Goal: Task Accomplishment & Management: Use online tool/utility

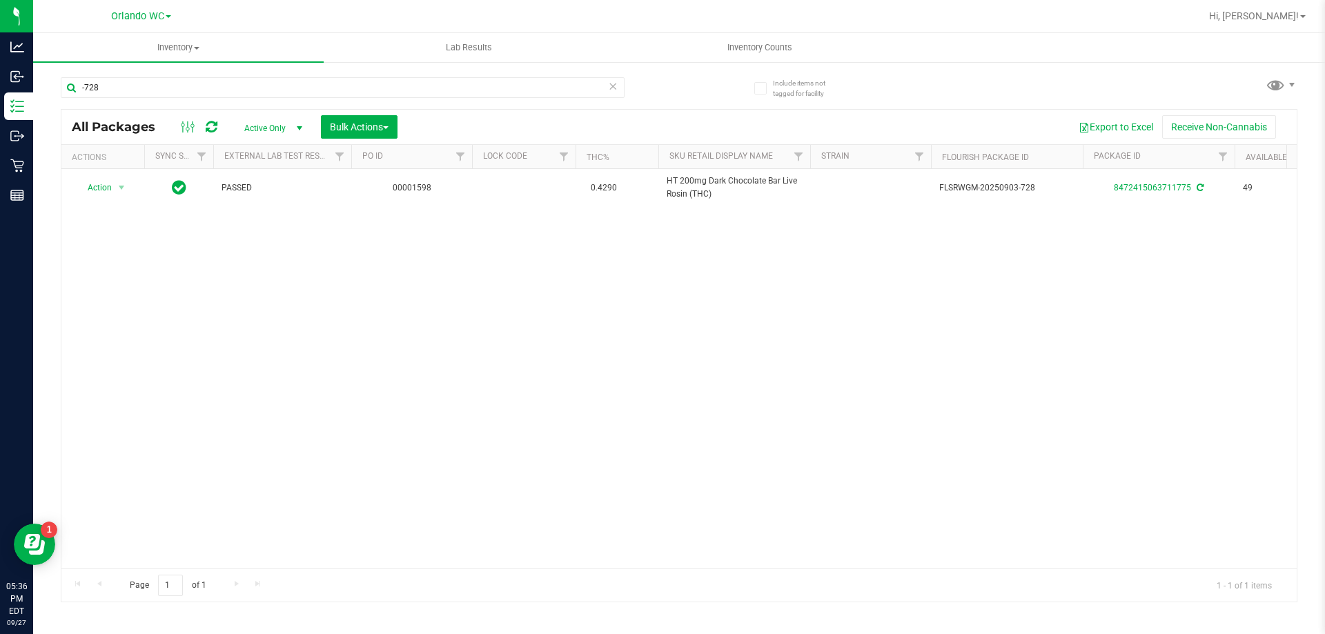
click at [170, 76] on div "-728" at bounding box center [370, 87] width 618 height 44
click at [165, 84] on input "-728" at bounding box center [343, 87] width 564 height 21
type input "-"
type input "3117879350183566"
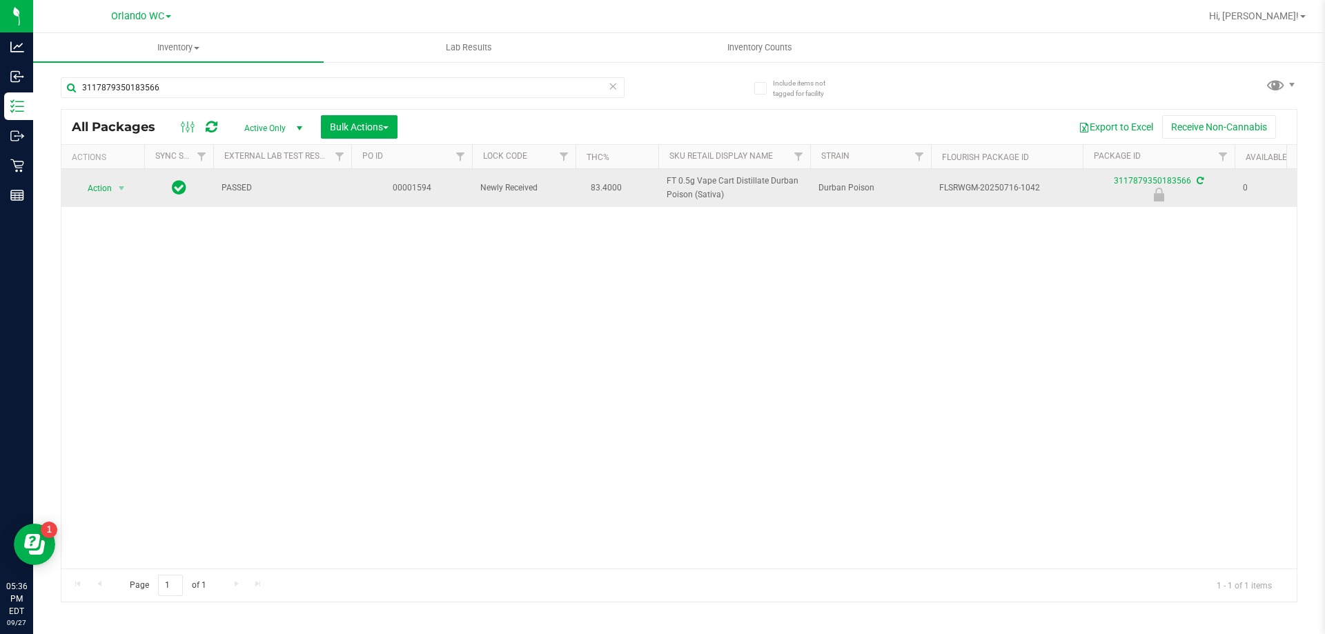
click at [84, 192] on span "Action" at bounding box center [93, 188] width 37 height 19
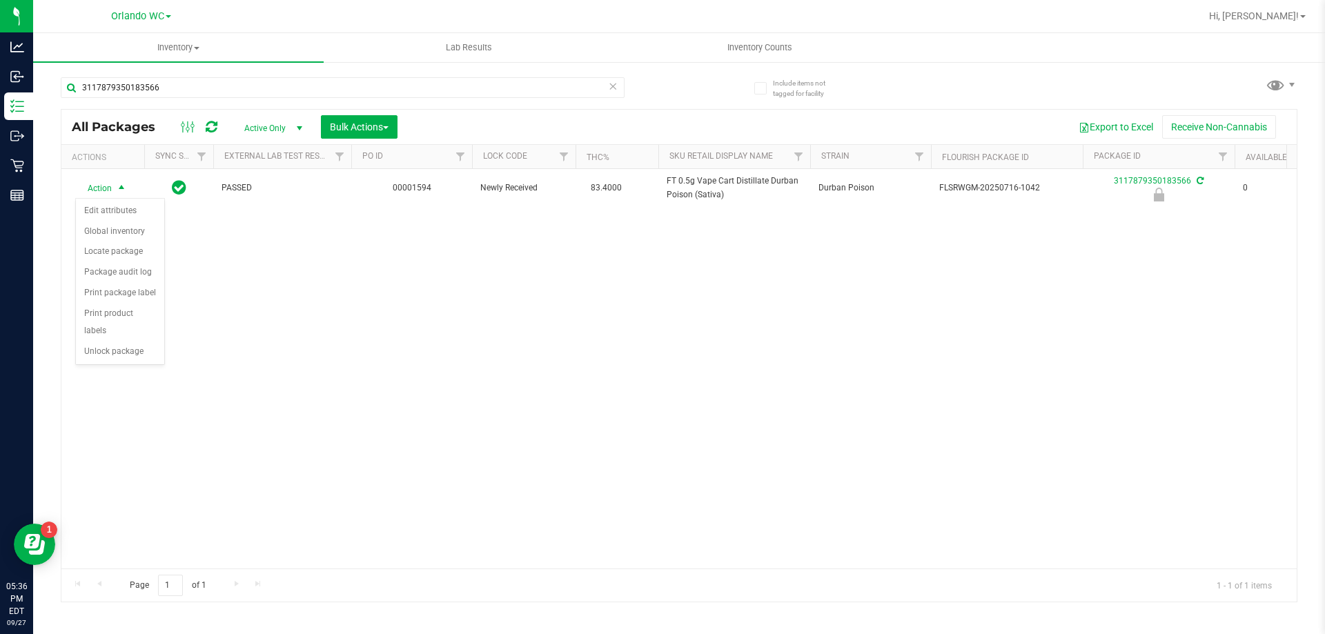
click at [150, 346] on div "Action Edit attributes Global inventory Locate package Package audit log Print …" at bounding box center [120, 282] width 90 height 168
click at [148, 352] on div "Action Action Edit attributes Global inventory Locate package Package audit log…" at bounding box center [678, 369] width 1235 height 400
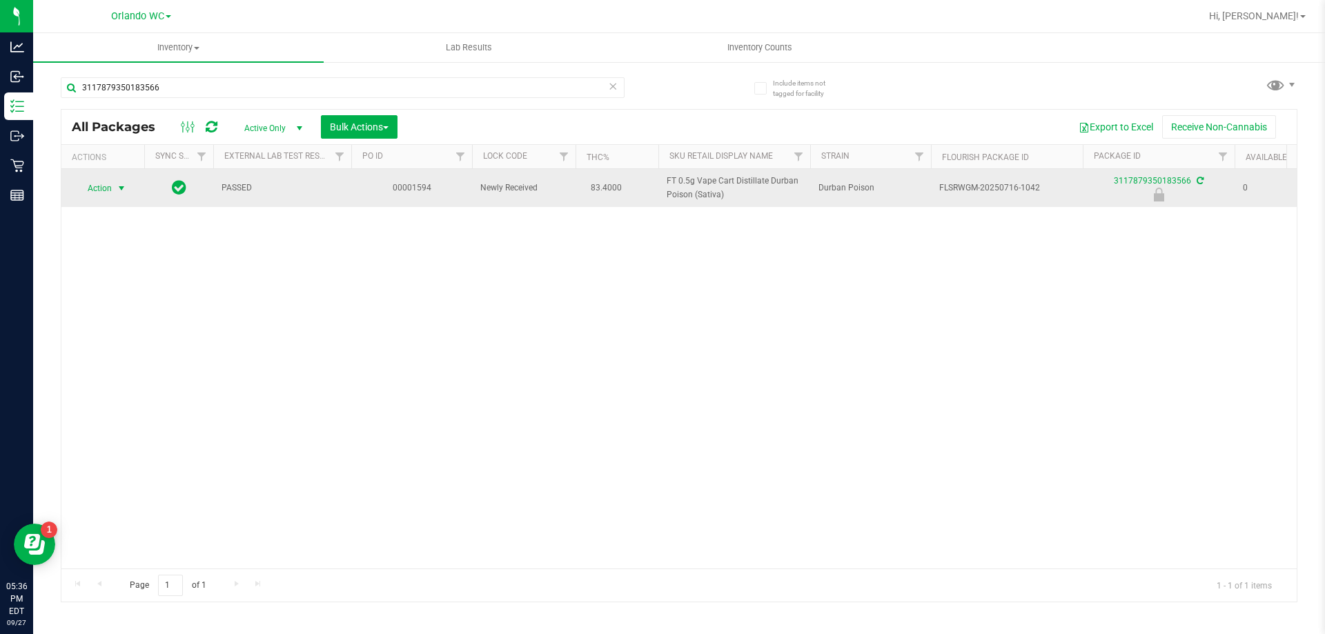
click at [122, 188] on span "select" at bounding box center [121, 188] width 11 height 11
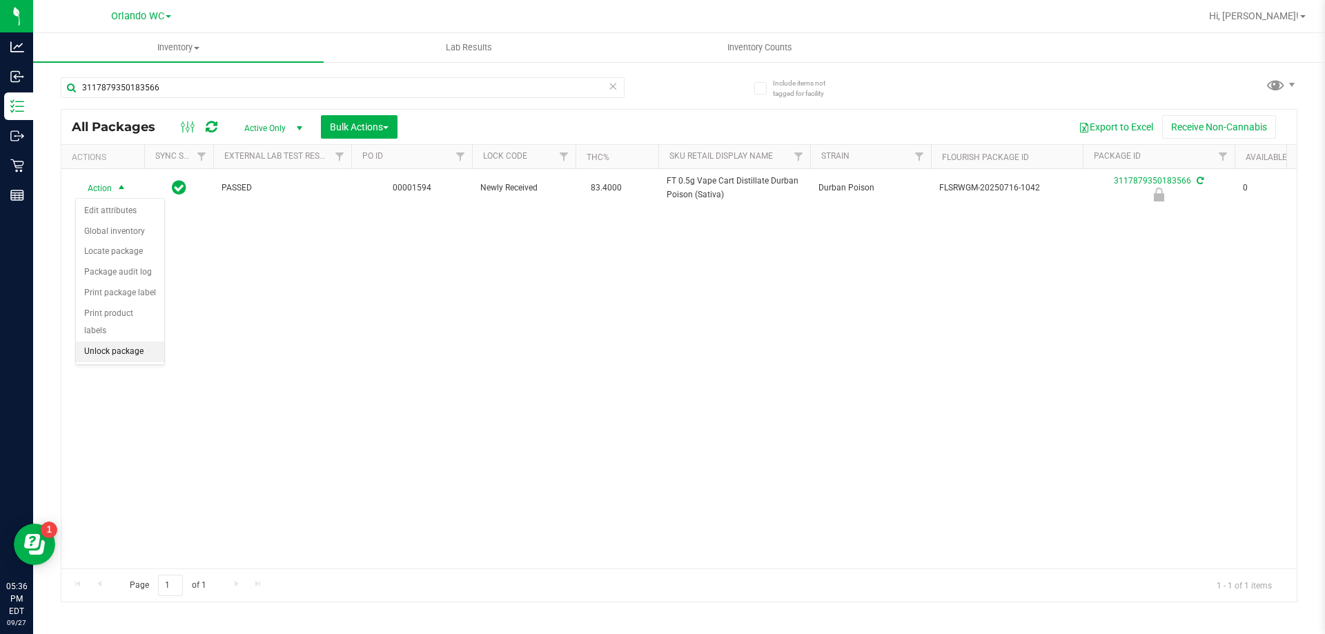
click at [141, 342] on li "Unlock package" at bounding box center [120, 352] width 88 height 21
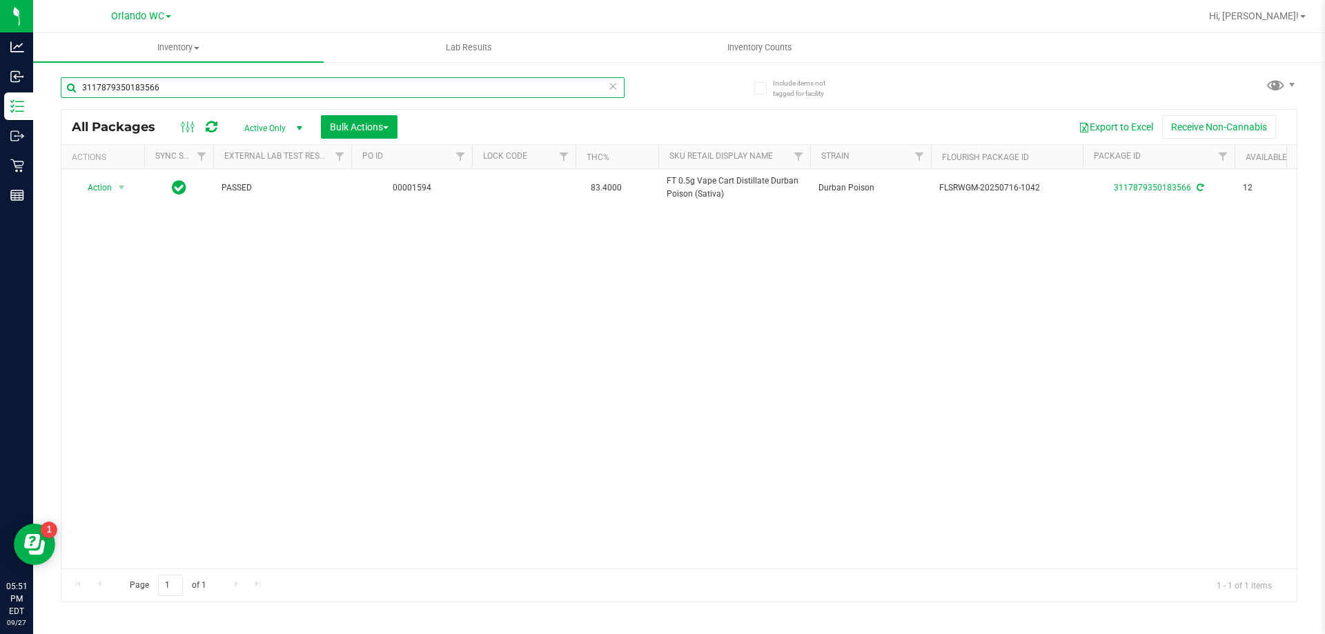
click at [486, 82] on input "3117879350183566" at bounding box center [343, 87] width 564 height 21
type input "3"
type input "8659493586414363"
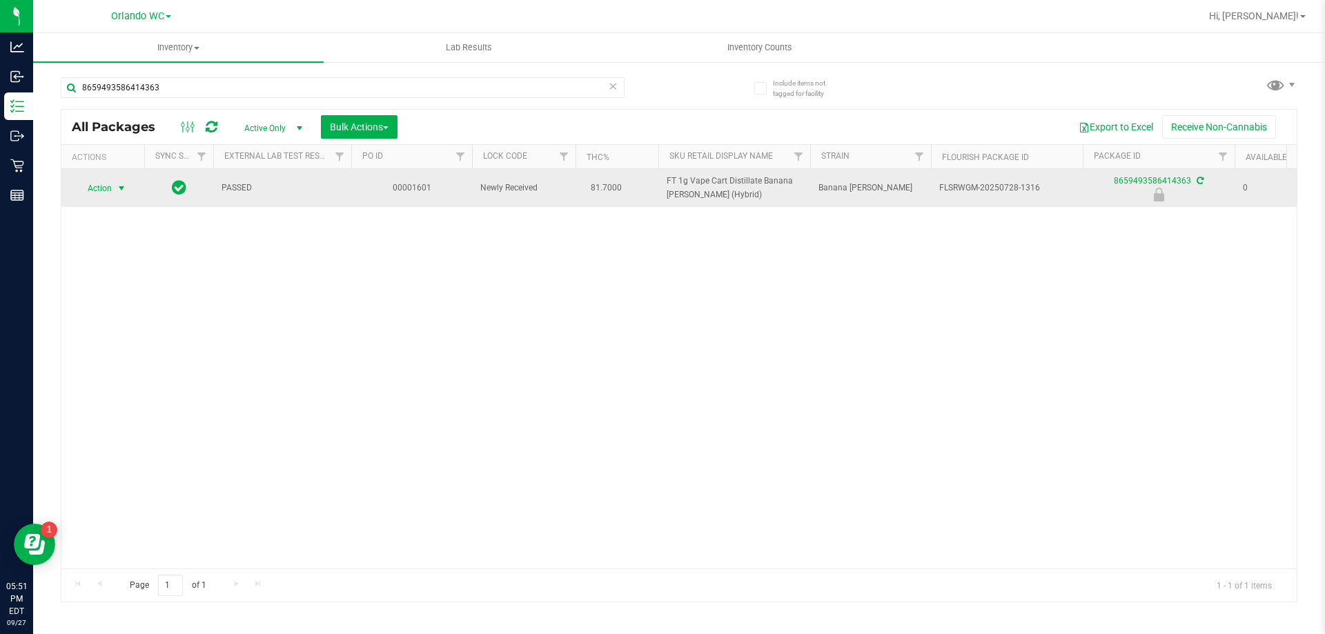
click at [121, 190] on span "select" at bounding box center [121, 188] width 11 height 11
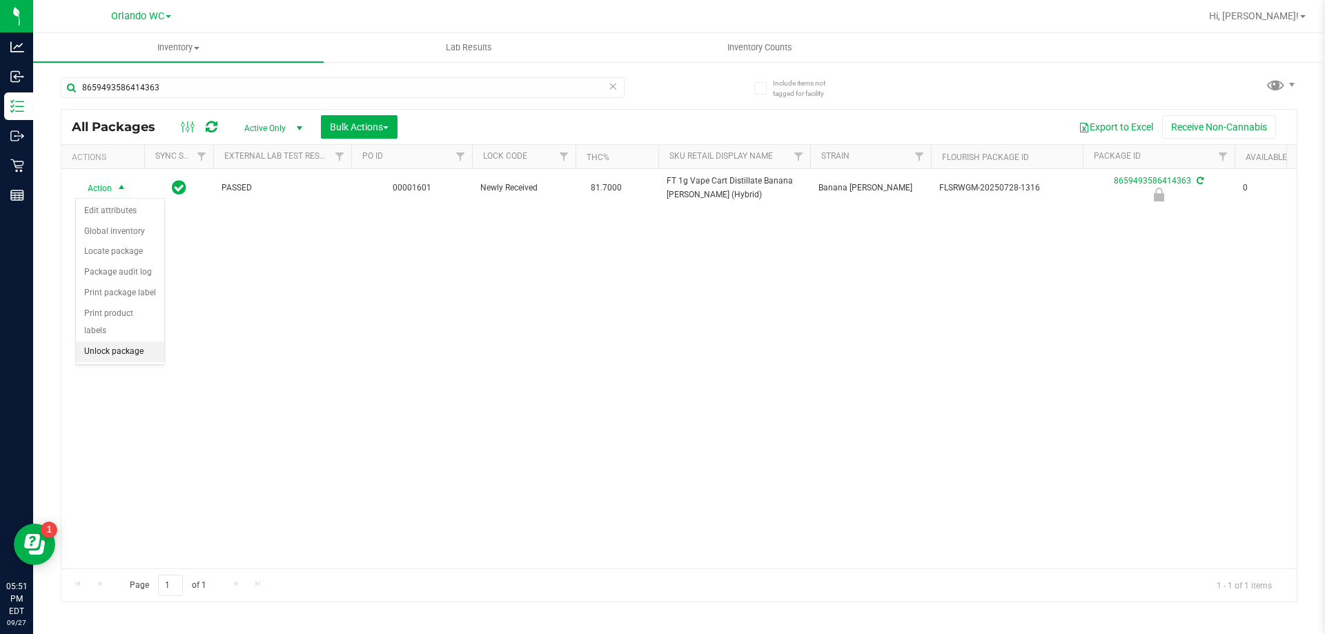
click at [128, 342] on li "Unlock package" at bounding box center [120, 352] width 88 height 21
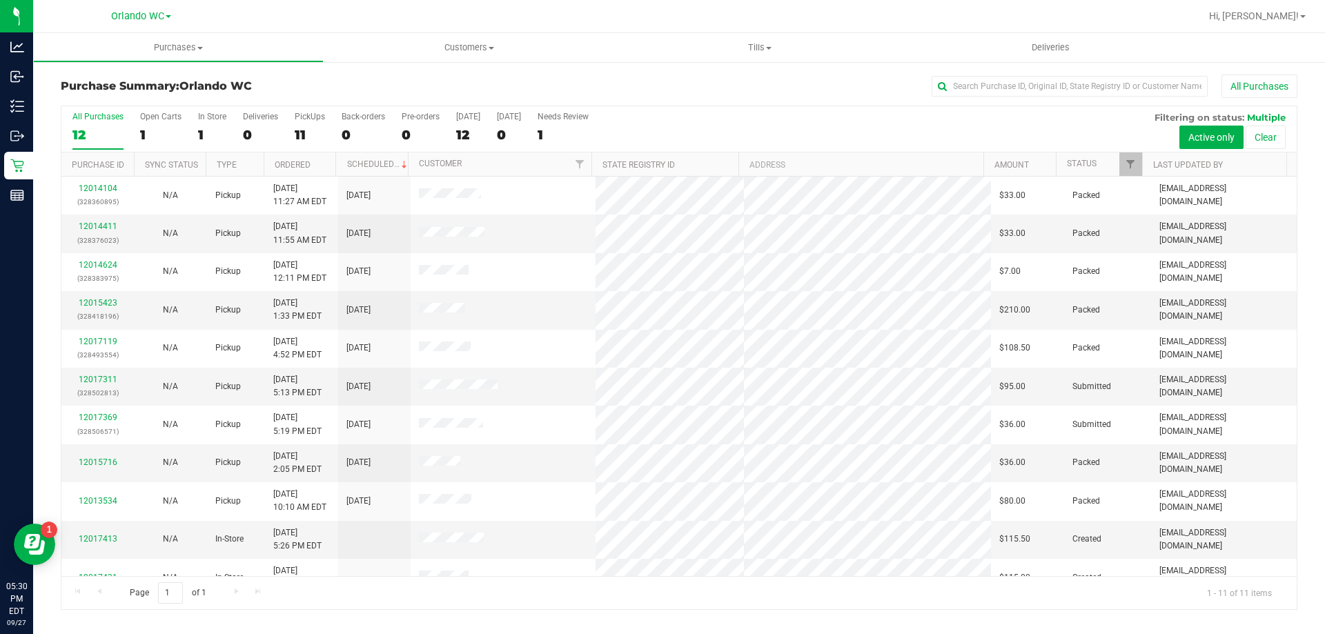
click at [672, 90] on div "All Purchases" at bounding box center [885, 86] width 825 height 23
